Goal: Find specific page/section: Find specific page/section

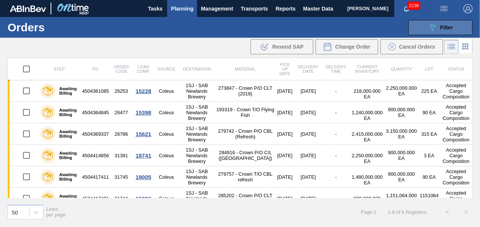
click at [433, 31] on icon "089F7B8B-B2A5-4AFE-B5C0-19BA573D28AC" at bounding box center [432, 27] width 9 height 9
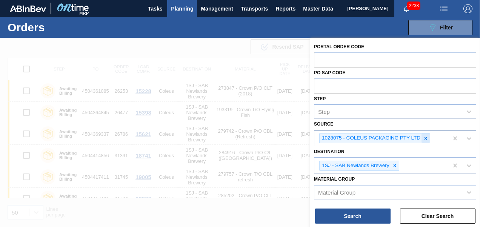
click at [425, 140] on icon at bounding box center [425, 138] width 5 height 5
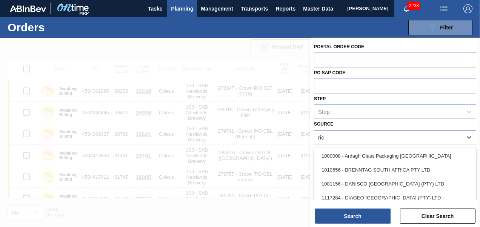
type input "rich"
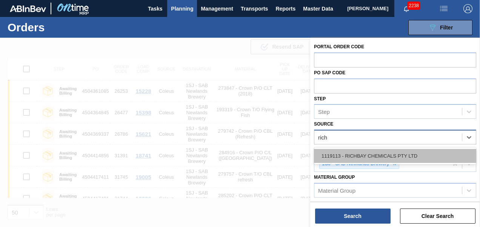
click at [408, 162] on div "1119113 - RICHBAY CHEMICALS PTY LTD" at bounding box center [395, 156] width 162 height 14
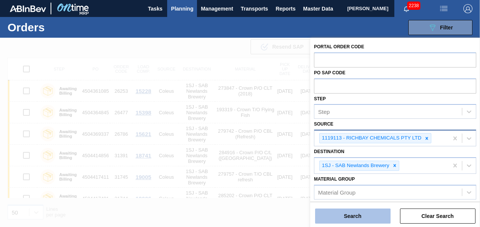
click at [359, 215] on button "Search" at bounding box center [352, 215] width 75 height 15
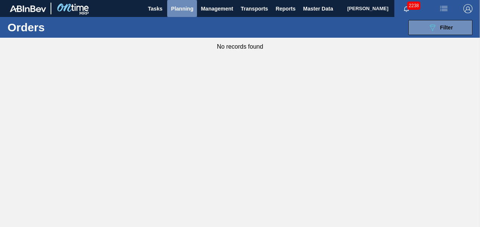
click at [176, 11] on span "Planning" at bounding box center [182, 8] width 22 height 9
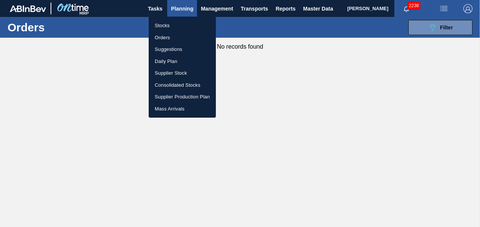
click at [423, 26] on div at bounding box center [240, 113] width 480 height 227
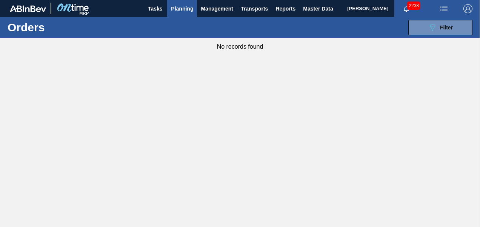
click at [423, 26] on button "089F7B8B-B2A5-4AFE-B5C0-19BA573D28AC Filter" at bounding box center [440, 27] width 64 height 15
